Goal: Information Seeking & Learning: Learn about a topic

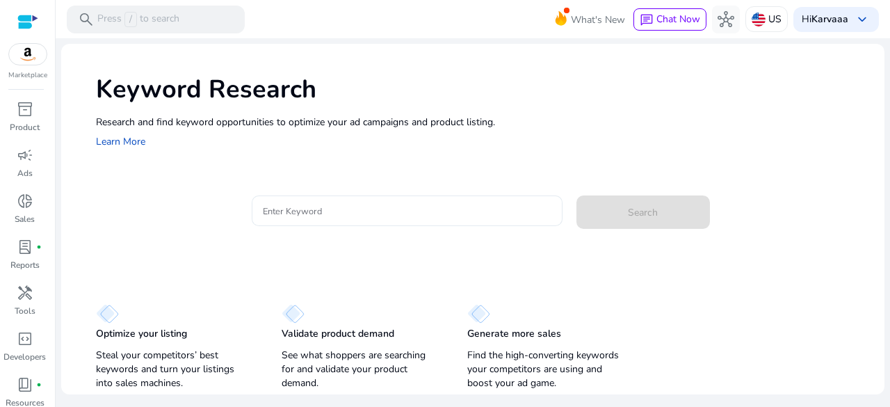
paste input "**********"
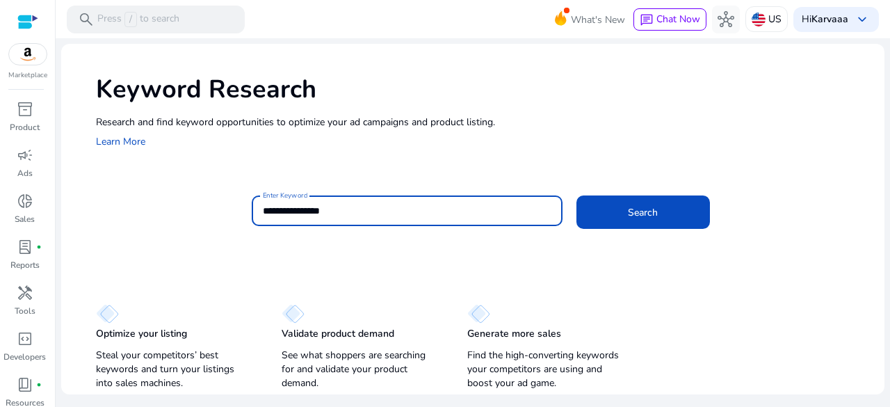
click at [453, 212] on input "**********" at bounding box center [407, 210] width 289 height 15
click at [576, 195] on button "Search" at bounding box center [643, 211] width 134 height 33
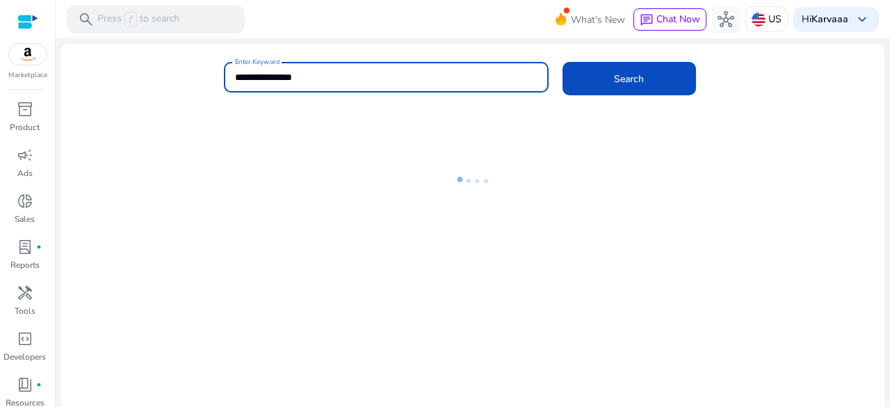
scroll to position [10, 0]
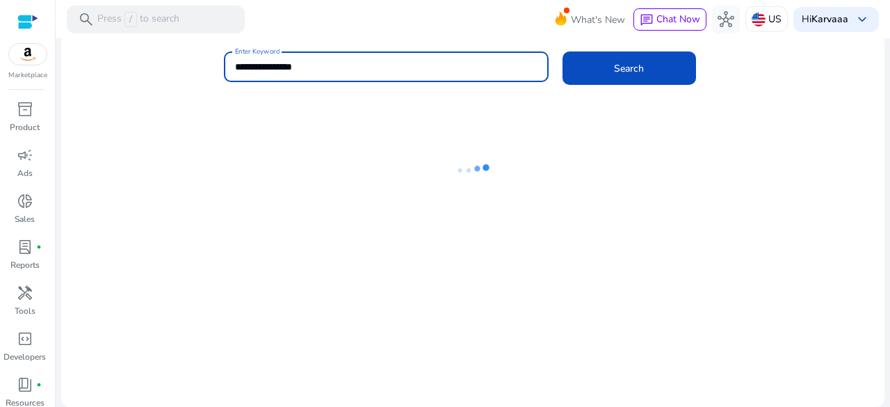
click at [363, 65] on input "**********" at bounding box center [386, 66] width 302 height 15
type input "**********"
click at [563, 51] on button "Search" at bounding box center [630, 67] width 134 height 33
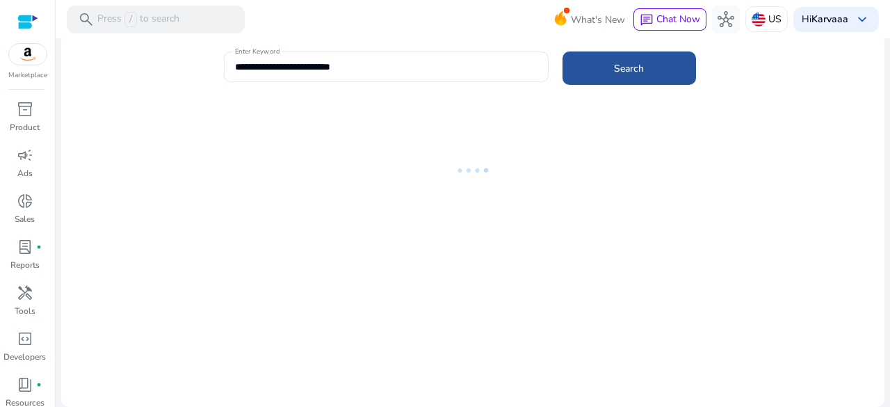
click at [621, 63] on span "Search" at bounding box center [629, 68] width 30 height 15
click at [616, 62] on span "Search" at bounding box center [629, 68] width 30 height 15
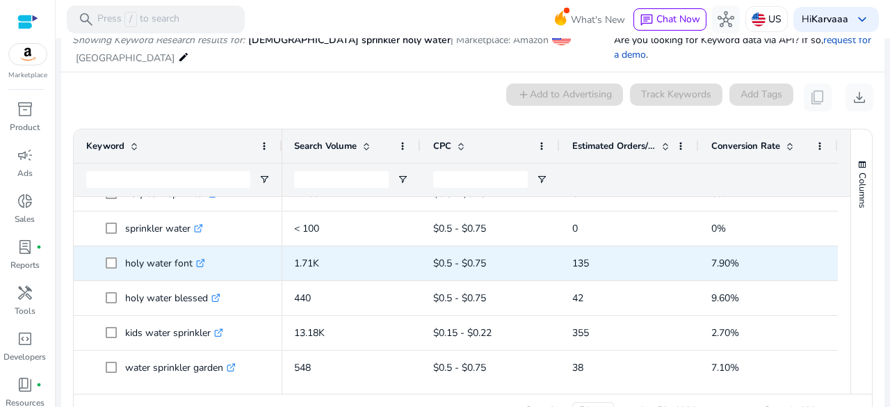
scroll to position [462, 0]
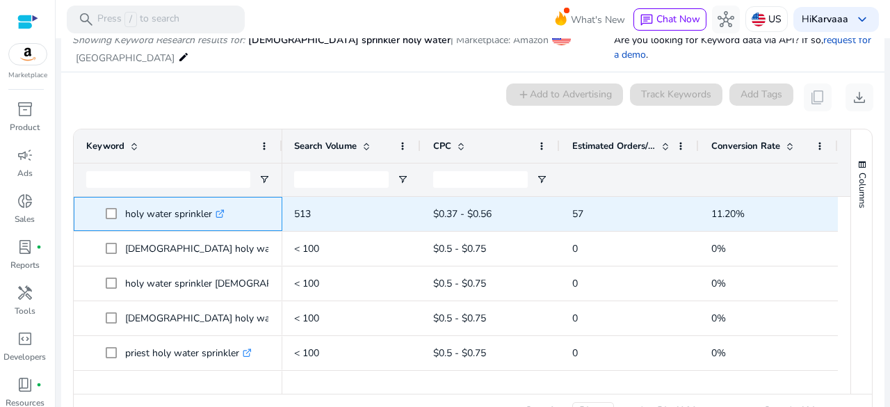
click at [164, 200] on p "holy water sprinkler .st0{fill:#2c8af8}" at bounding box center [174, 214] width 99 height 29
copy span "holy water sprinkler .st0{fill:#2c8af8}"
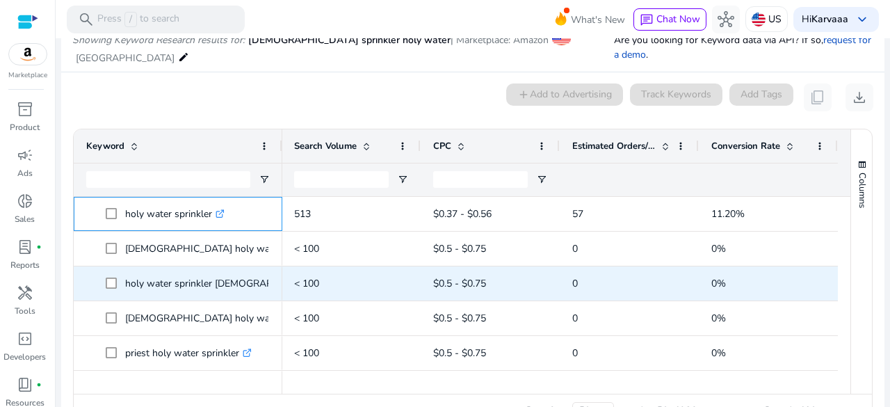
scroll to position [0, 0]
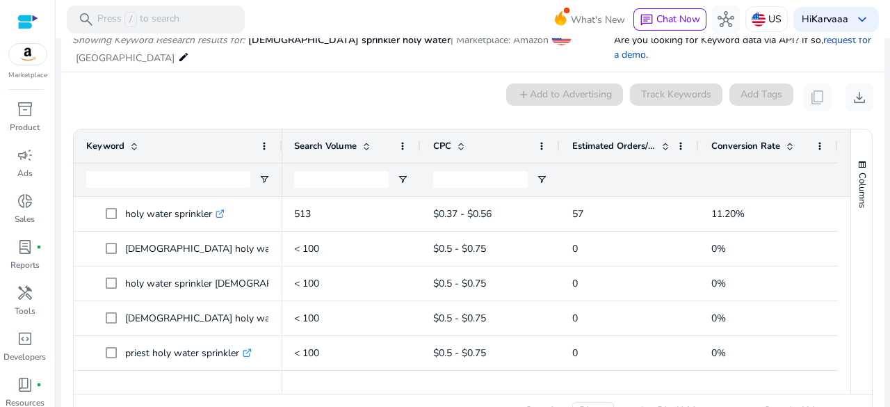
click at [661, 140] on span at bounding box center [665, 145] width 11 height 11
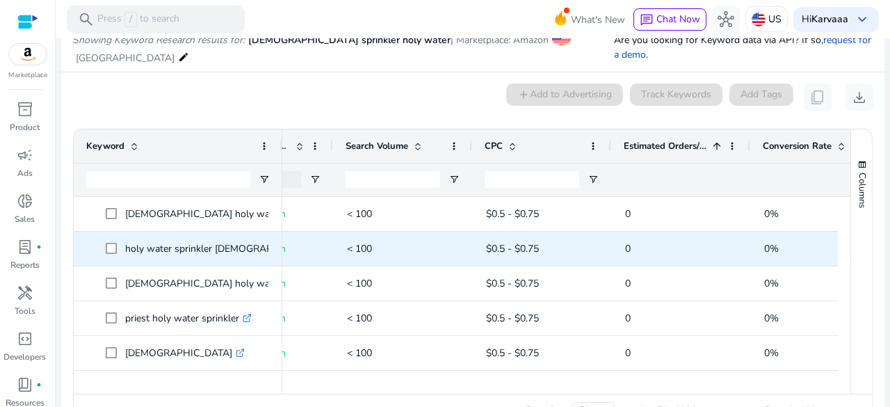
scroll to position [0, 327]
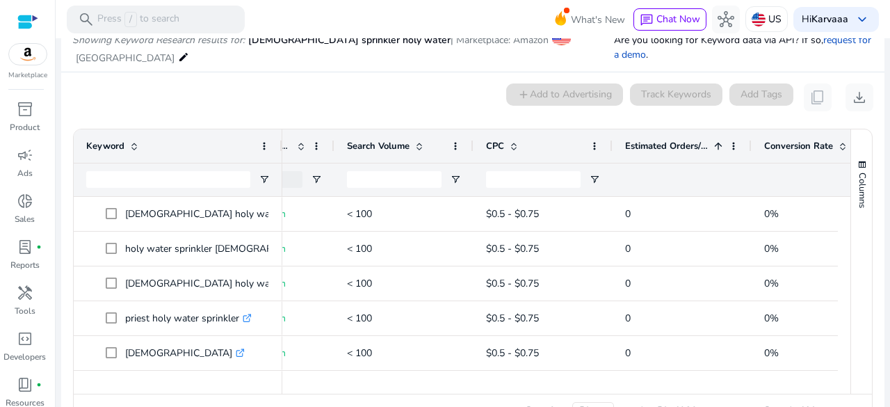
click at [717, 140] on span at bounding box center [718, 145] width 11 height 11
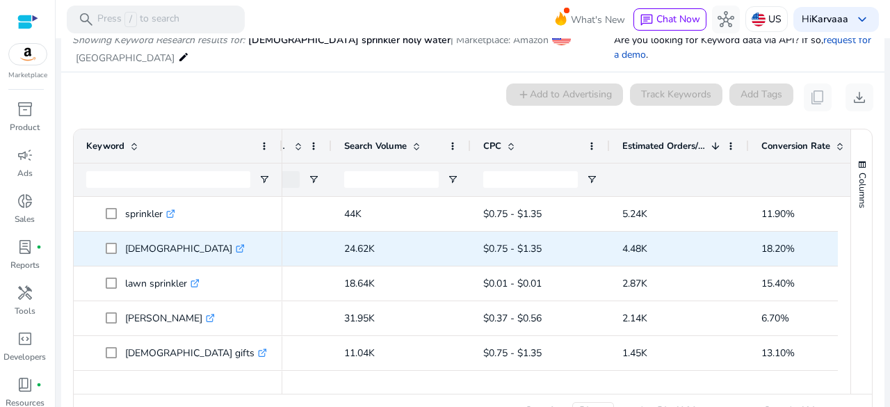
scroll to position [0, 331]
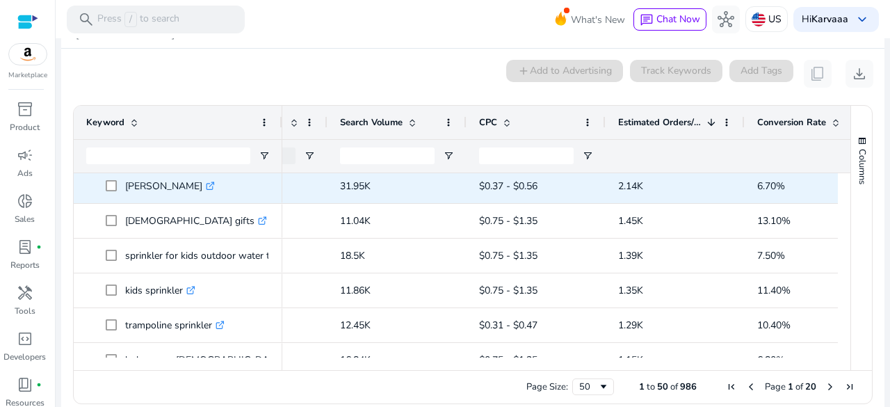
click at [129, 172] on p "eric church .st0{fill:#2c8af8}" at bounding box center [170, 186] width 90 height 29
copy p "eric church"
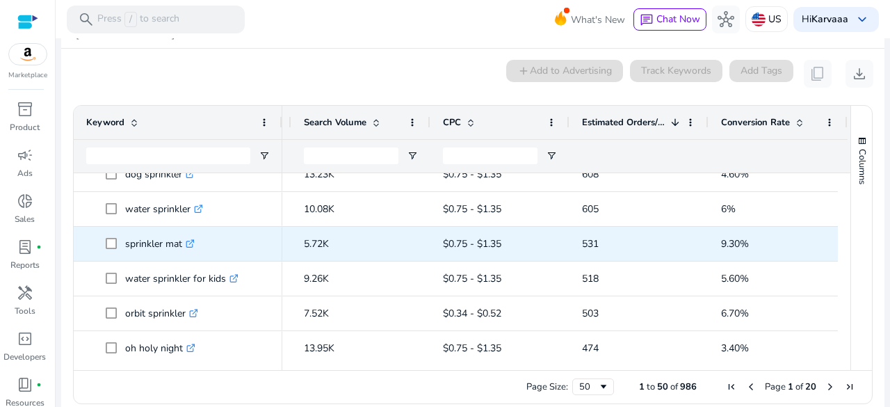
scroll to position [0, 384]
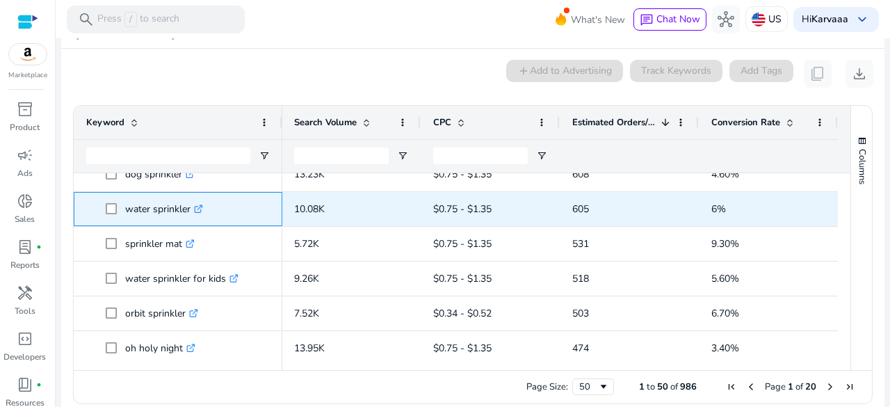
click at [142, 198] on p "water sprinkler .st0{fill:#2c8af8}" at bounding box center [164, 209] width 78 height 29
copy p "water sprinkler"
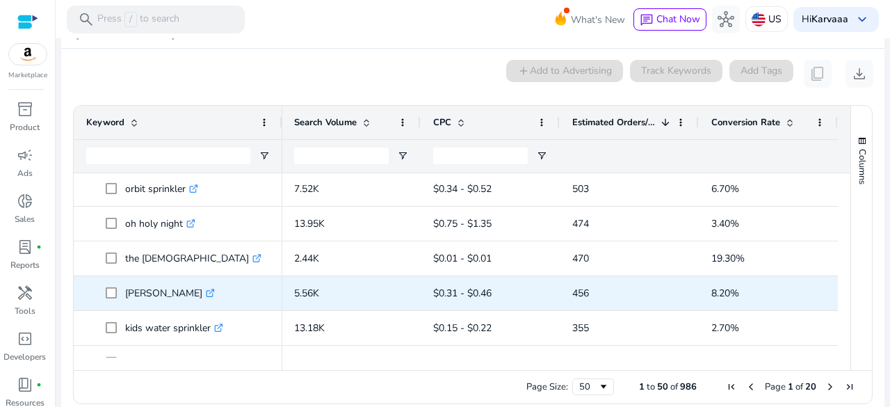
scroll to position [489, 0]
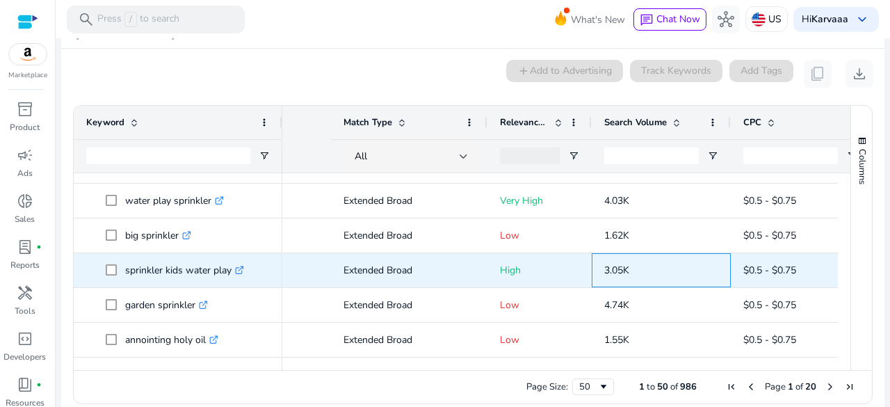
drag, startPoint x: 321, startPoint y: 264, endPoint x: 230, endPoint y: 177, distance: 125.9
click at [230, 177] on div "water sprinkler .st0{fill:#2c8af8} oh holy night .st0{fill:#2c8af8} the holy bi…" at bounding box center [456, 265] width 764 height 184
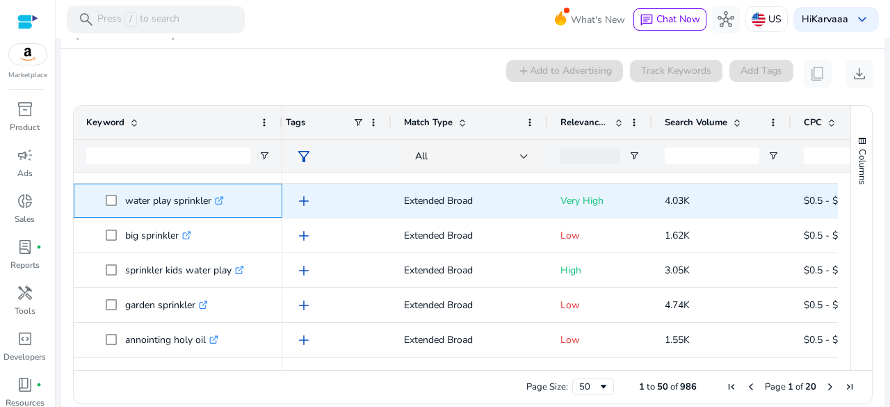
click at [168, 196] on p "water play sprinkler .st0{fill:#2c8af8}" at bounding box center [174, 200] width 99 height 29
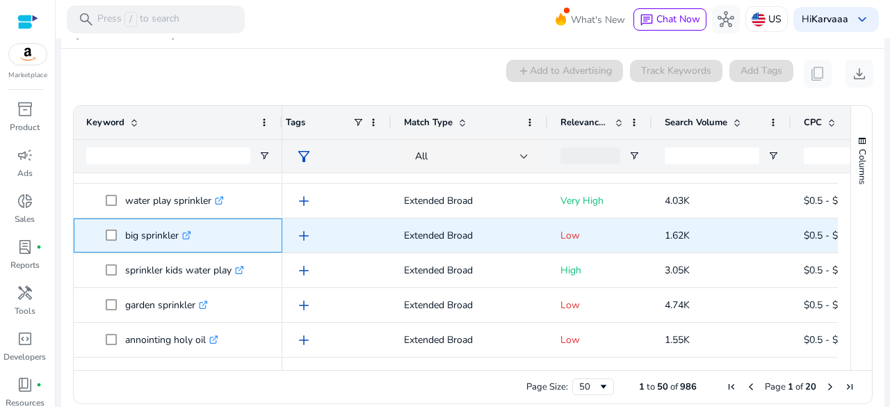
click at [145, 231] on p "big sprinkler .st0{fill:#2c8af8}" at bounding box center [158, 235] width 66 height 29
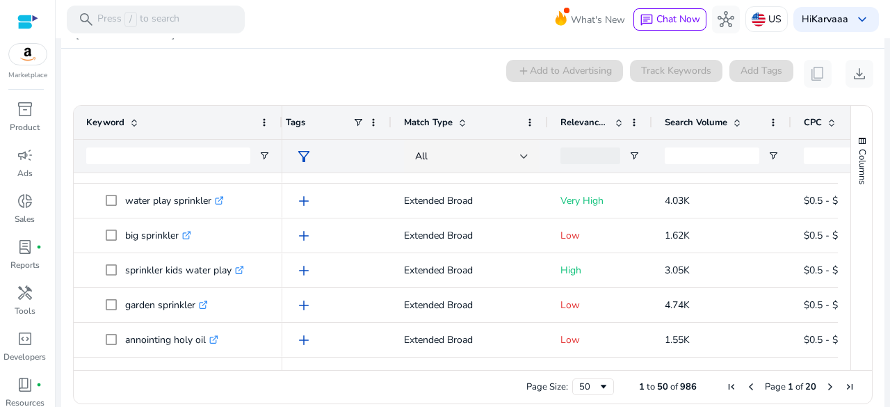
click at [316, 78] on mat-card "0 keyword(s) selected add Add to Advertising Track Keywords Add Tags content_co…" at bounding box center [472, 235] width 823 height 373
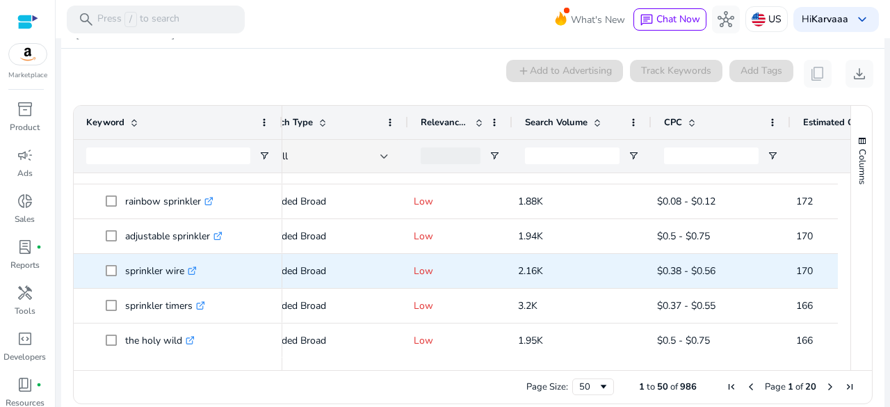
scroll to position [0, 156]
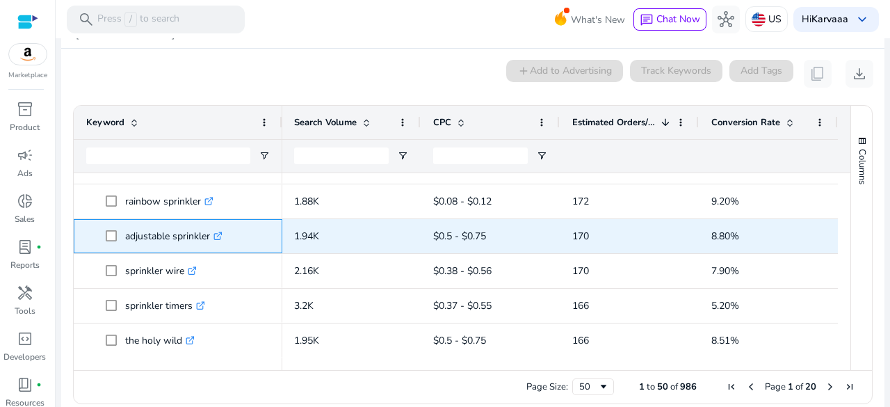
click at [147, 222] on p "adjustable sprinkler .st0{fill:#2c8af8}" at bounding box center [173, 236] width 97 height 29
copy p "adjustable sprinkler"
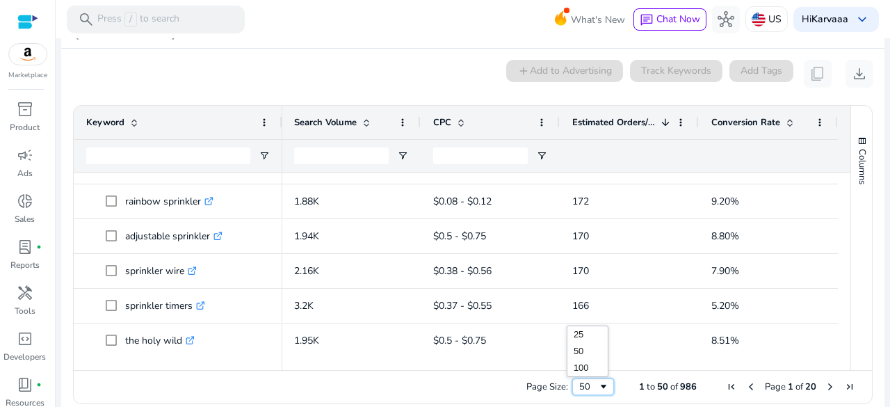
click at [581, 380] on div "50" at bounding box center [588, 386] width 19 height 13
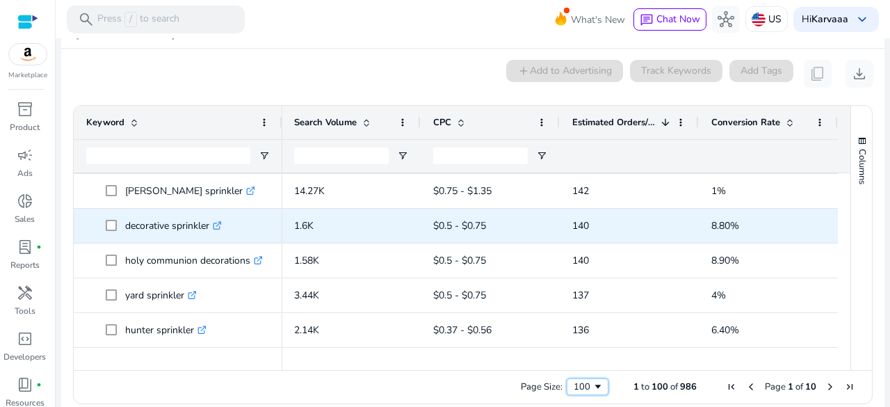
scroll to position [2062, 0]
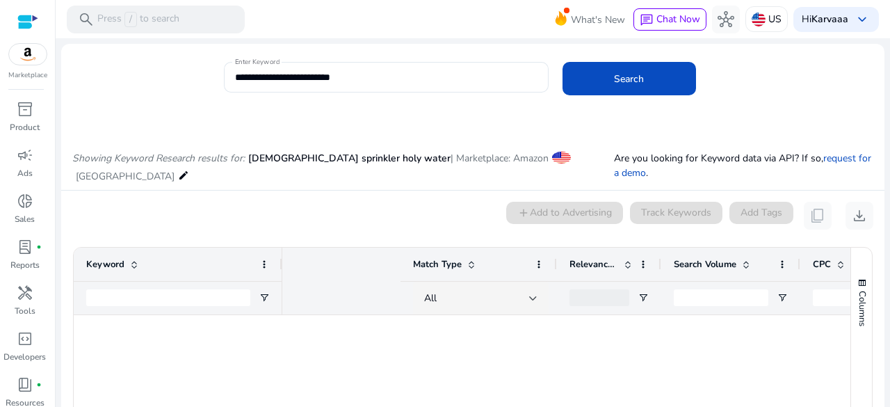
scroll to position [0, 384]
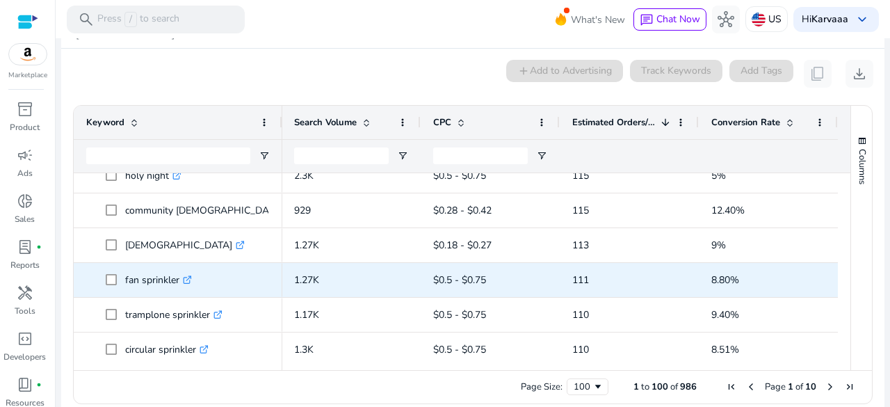
click at [172, 266] on p "fan sprinkler .st0{fill:#2c8af8}" at bounding box center [158, 280] width 67 height 29
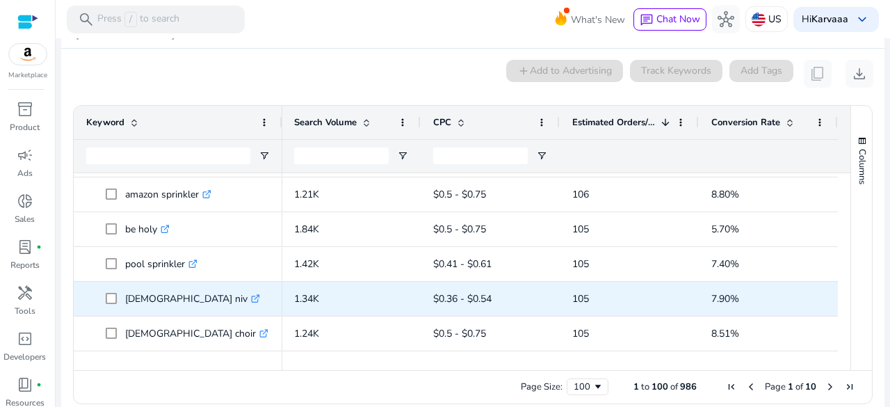
scroll to position [3125, 0]
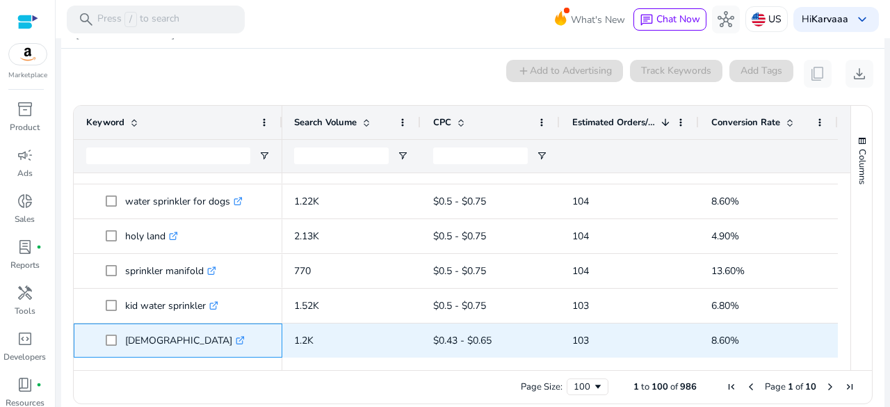
click at [138, 326] on p "[DEMOGRAPHIC_DATA] .st0{fill:#2c8af8}" at bounding box center [185, 340] width 120 height 29
copy p "[DEMOGRAPHIC_DATA]"
